Goal: Task Accomplishment & Management: Manage account settings

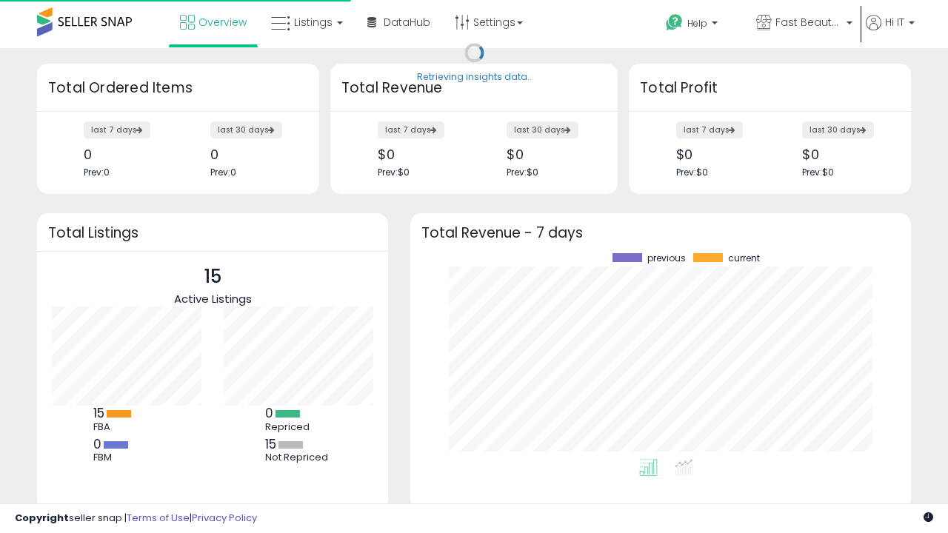
scroll to position [206, 471]
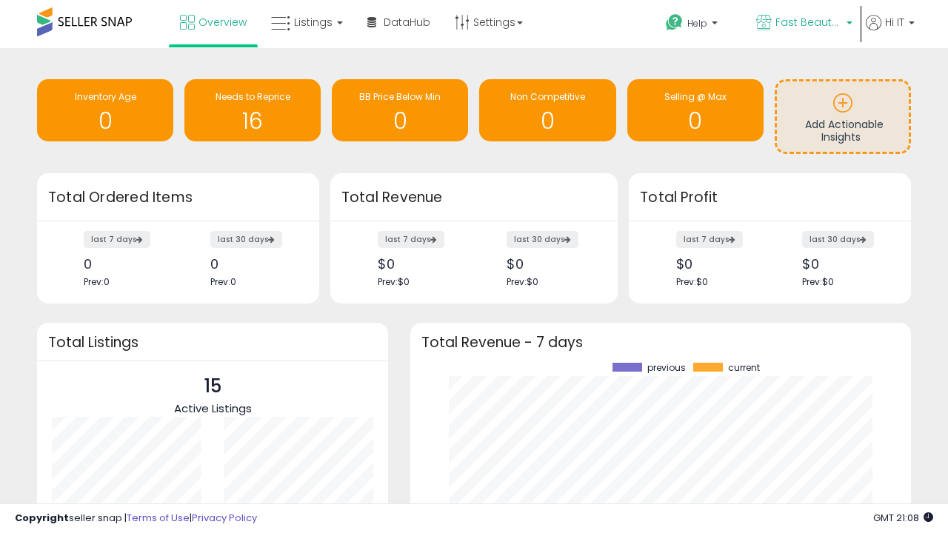
click at [803, 24] on span "Fast Beauty ([GEOGRAPHIC_DATA])" at bounding box center [809, 22] width 67 height 15
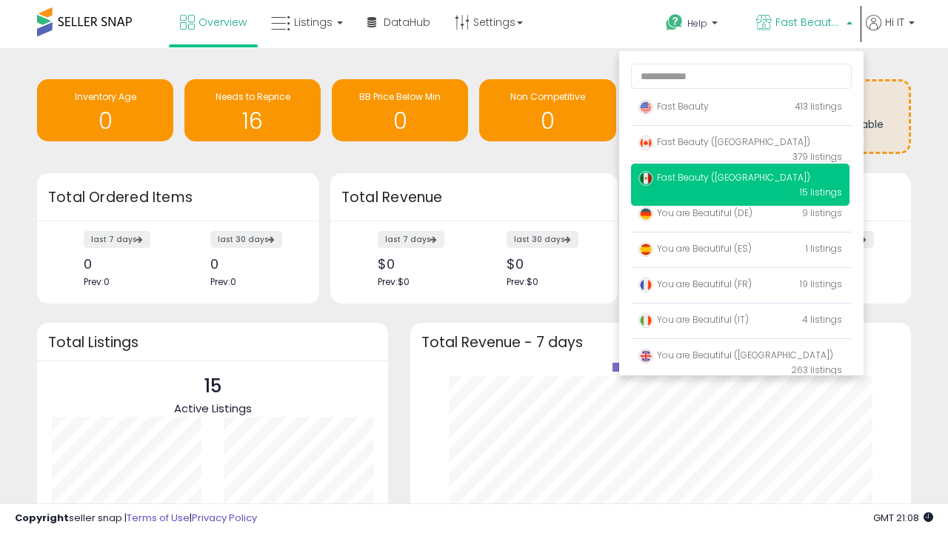
click at [740, 322] on span "You are Beautiful (IT)" at bounding box center [693, 319] width 110 height 13
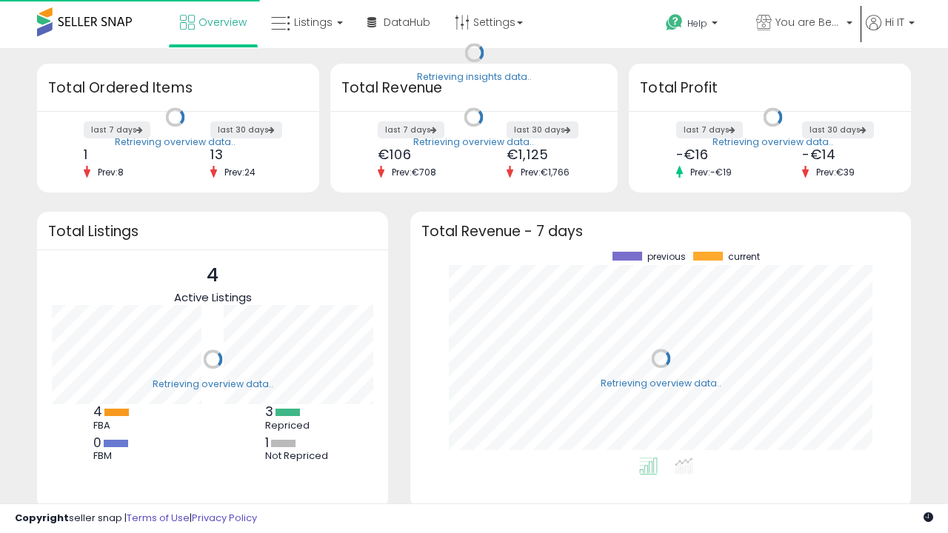
scroll to position [206, 471]
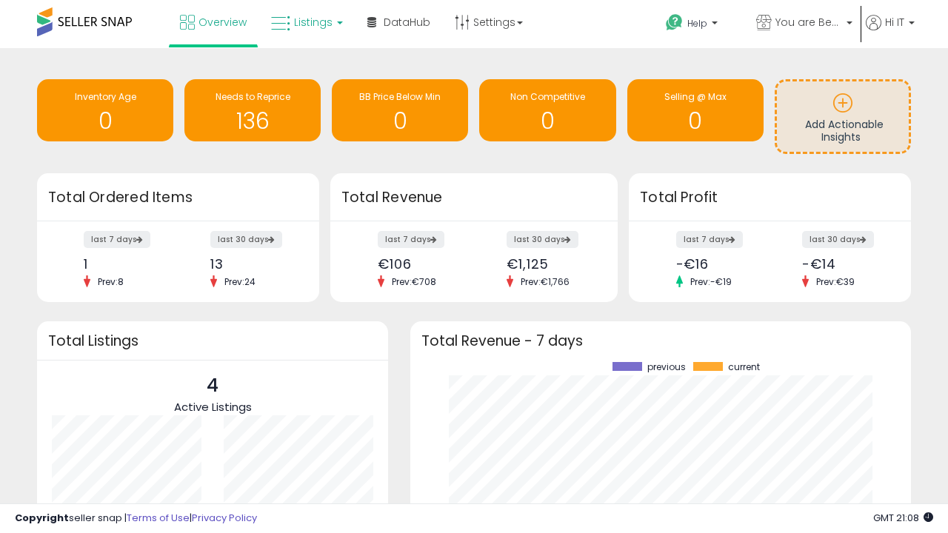
click at [305, 22] on span "Listings" at bounding box center [313, 22] width 39 height 15
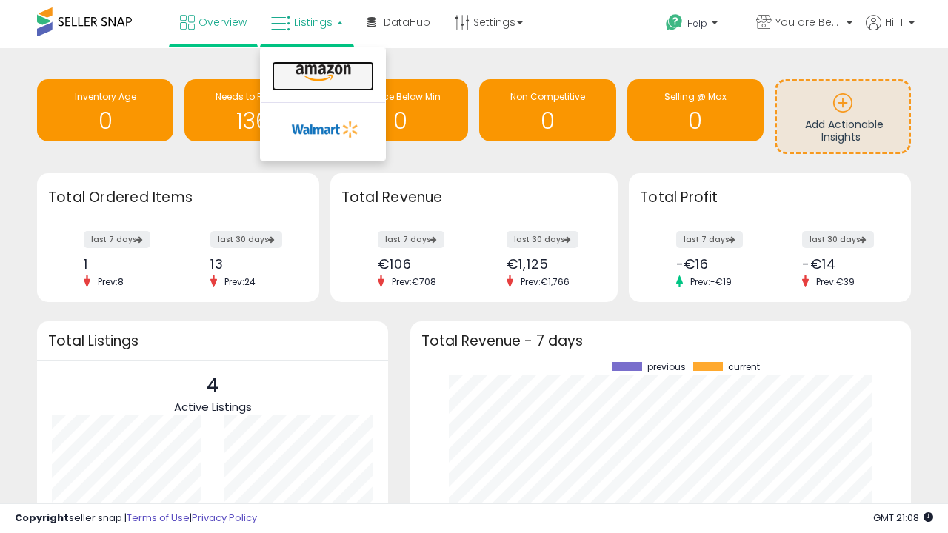
click at [321, 73] on icon at bounding box center [323, 73] width 64 height 19
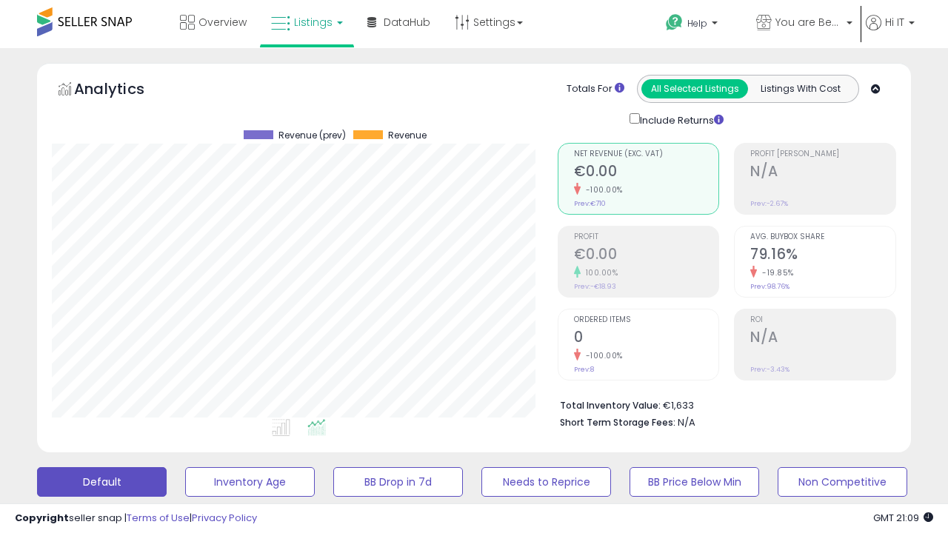
scroll to position [304, 505]
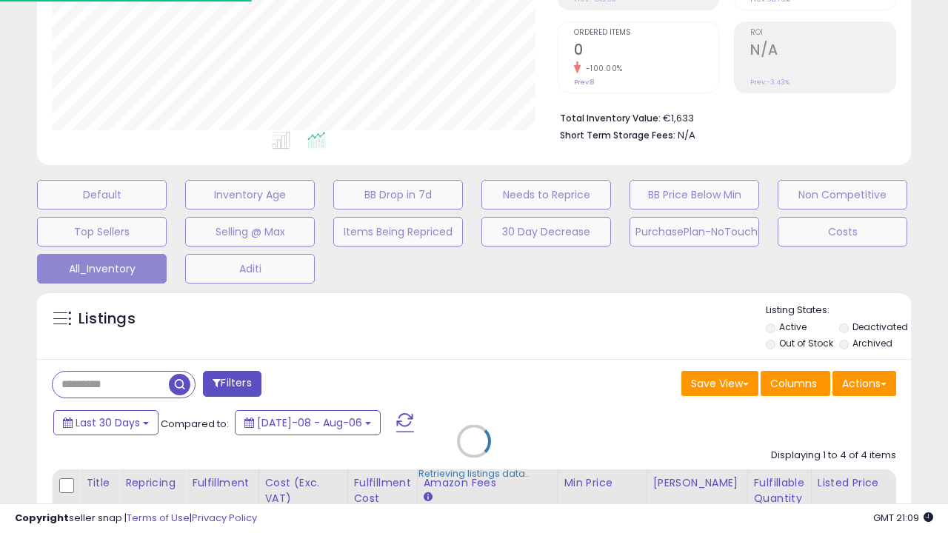
scroll to position [412, 0]
